Goal: Task Accomplishment & Management: Use online tool/utility

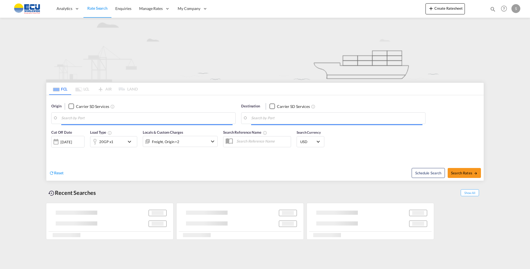
type input "[GEOGRAPHIC_DATA], [GEOGRAPHIC_DATA]"
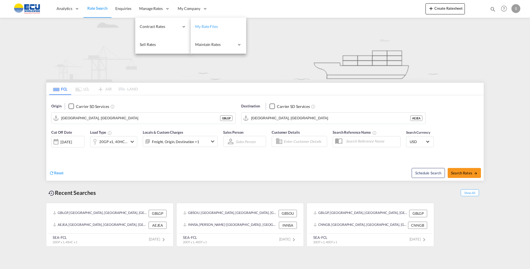
click at [205, 24] on span "My Rate Files" at bounding box center [206, 27] width 23 height 6
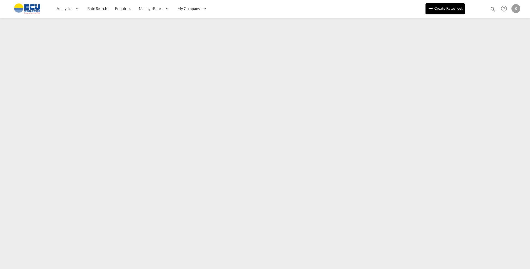
click at [452, 8] on button "Create Ratesheet" at bounding box center [445, 8] width 39 height 11
click at [449, 8] on button "Create Ratesheet" at bounding box center [445, 8] width 39 height 11
click at [446, 9] on button "Create Ratesheet" at bounding box center [445, 8] width 39 height 11
click at [441, 11] on button "Create Ratesheet" at bounding box center [445, 8] width 39 height 11
click at [437, 11] on button "Create Ratesheet" at bounding box center [445, 8] width 39 height 11
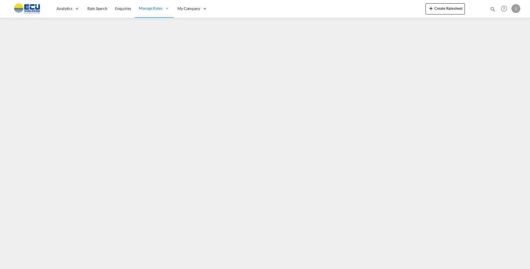
click at [444, 4] on button "Create Ratesheet" at bounding box center [445, 8] width 39 height 11
click at [441, 11] on button "Create Ratesheet" at bounding box center [445, 8] width 39 height 11
click at [446, 7] on button "Create Ratesheet" at bounding box center [445, 8] width 39 height 11
click at [449, 4] on button "Create Ratesheet" at bounding box center [445, 8] width 39 height 11
click at [442, 9] on button "Create Ratesheet" at bounding box center [445, 8] width 39 height 11
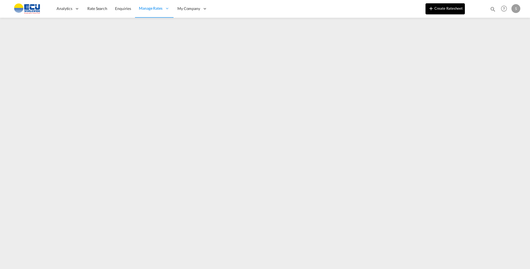
click at [452, 7] on button "Create Ratesheet" at bounding box center [445, 8] width 39 height 11
click at [463, 269] on html "Analytics Reports Dashboard Rate Search Enquiries Manage Rates Contract Rates" at bounding box center [265, 134] width 530 height 269
click at [32, 7] on img at bounding box center [26, 8] width 37 height 12
click at [38, 8] on img at bounding box center [26, 8] width 37 height 12
click at [29, 8] on img at bounding box center [26, 8] width 37 height 12
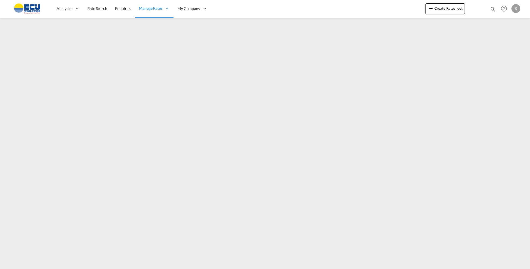
click at [28, 9] on img at bounding box center [26, 8] width 37 height 12
drag, startPoint x: 95, startPoint y: 9, endPoint x: 102, endPoint y: 3, distance: 9.4
click at [95, 10] on span "Rate Search" at bounding box center [97, 8] width 20 height 5
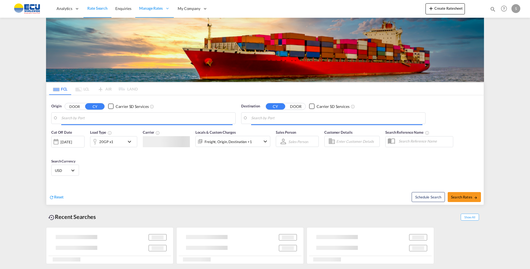
type input "[GEOGRAPHIC_DATA], [GEOGRAPHIC_DATA]"
